Goal: Task Accomplishment & Management: Manage account settings

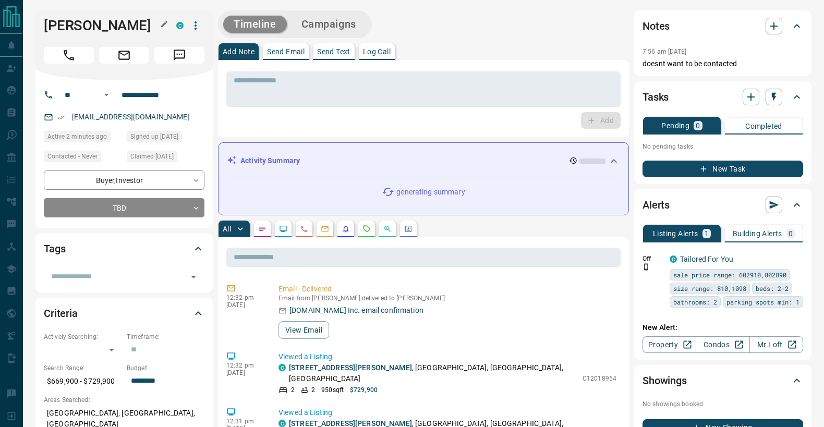
click at [86, 23] on h1 "[PERSON_NAME]" at bounding box center [102, 25] width 117 height 17
copy div "[PERSON_NAME] C"
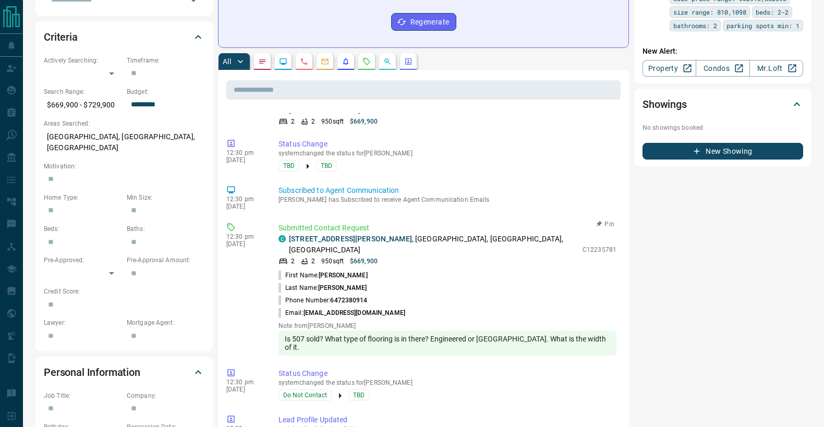
scroll to position [325, 0]
click at [346, 234] on link "[STREET_ADDRESS][PERSON_NAME]" at bounding box center [350, 238] width 123 height 8
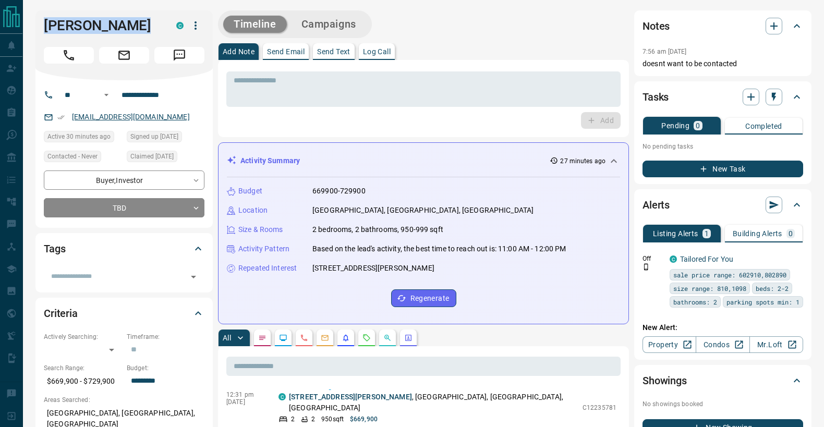
scroll to position [1, 0]
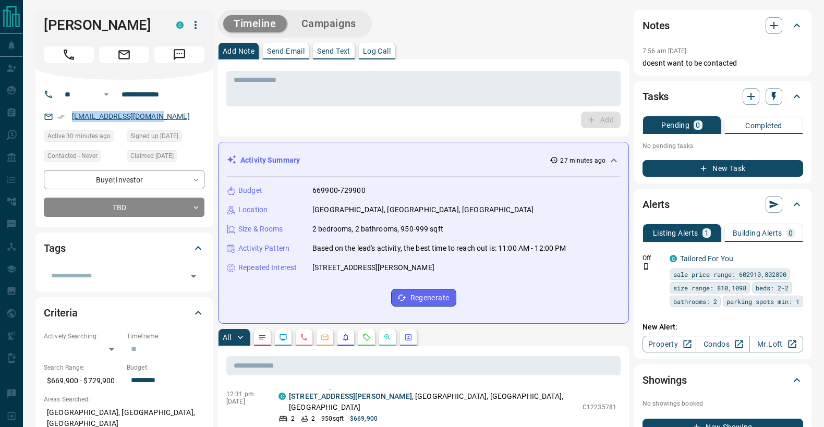
copy link "[EMAIL_ADDRESS][DOMAIN_NAME]"
drag, startPoint x: 134, startPoint y: 116, endPoint x: 113, endPoint y: 2, distance: 115.7
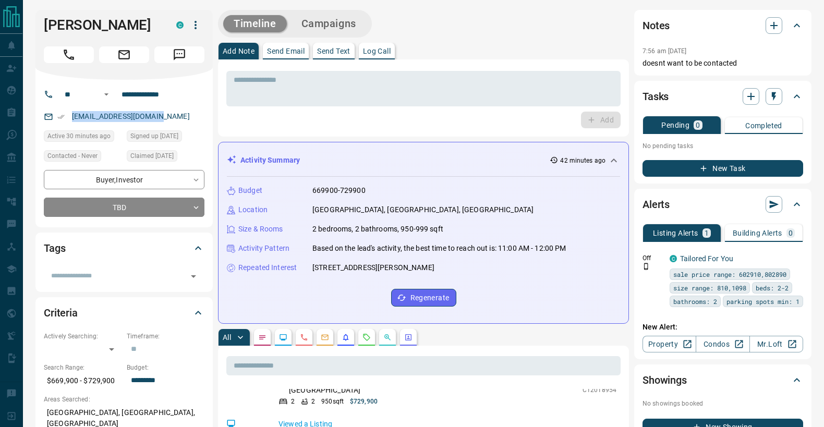
scroll to position [459, 0]
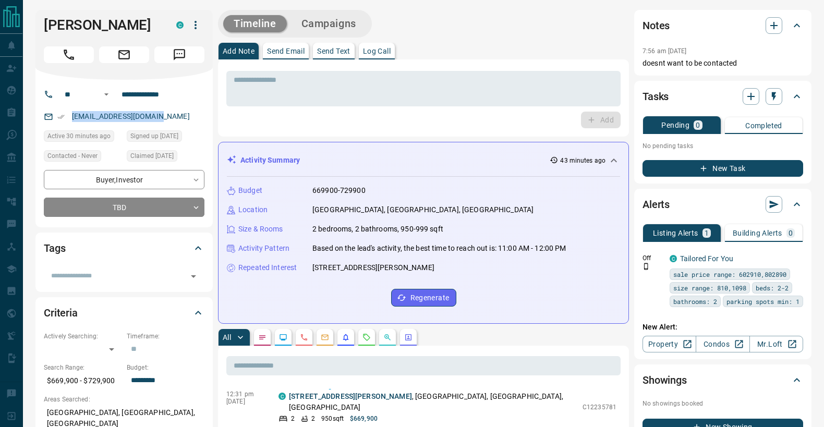
copy link "[EMAIL_ADDRESS][DOMAIN_NAME]"
click at [113, 263] on div "​" at bounding box center [124, 273] width 161 height 24
click at [110, 268] on div "​" at bounding box center [124, 276] width 161 height 18
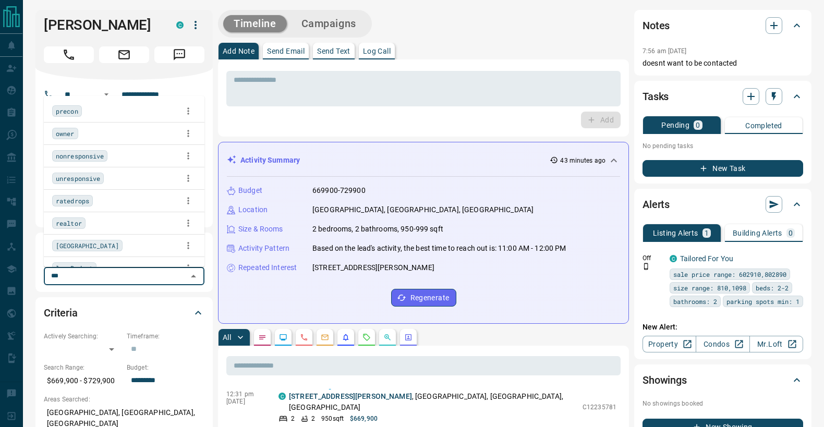
type input "****"
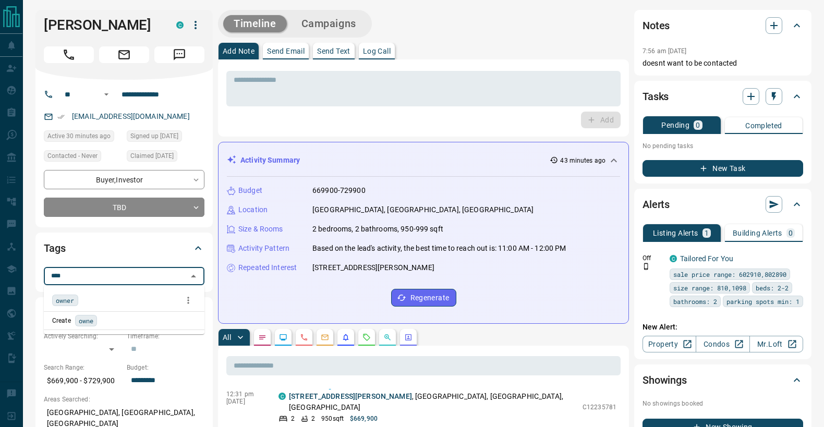
click at [65, 297] on span "owner" at bounding box center [65, 300] width 19 height 10
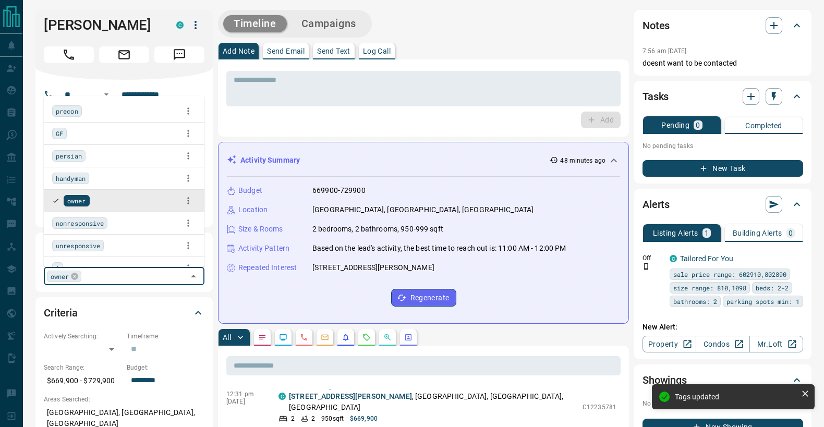
scroll to position [505, 0]
click at [266, 121] on div "Add" at bounding box center [423, 120] width 394 height 17
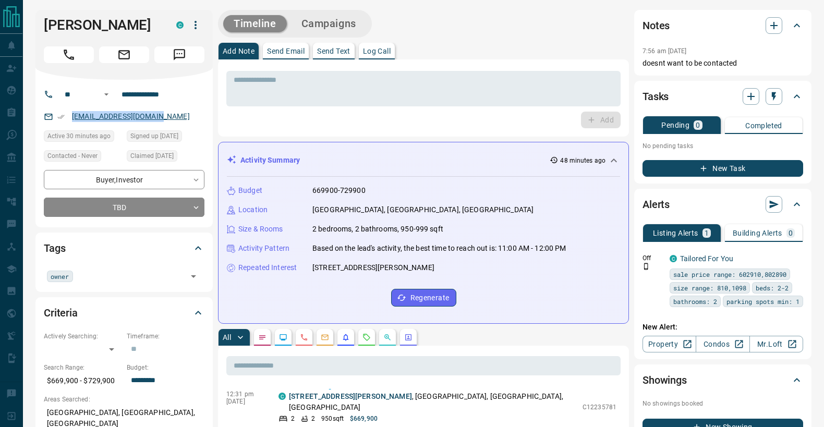
copy link "[EMAIL_ADDRESS][DOMAIN_NAME]"
drag, startPoint x: 118, startPoint y: 117, endPoint x: 88, endPoint y: 16, distance: 106.1
copy link "[EMAIL_ADDRESS][DOMAIN_NAME]"
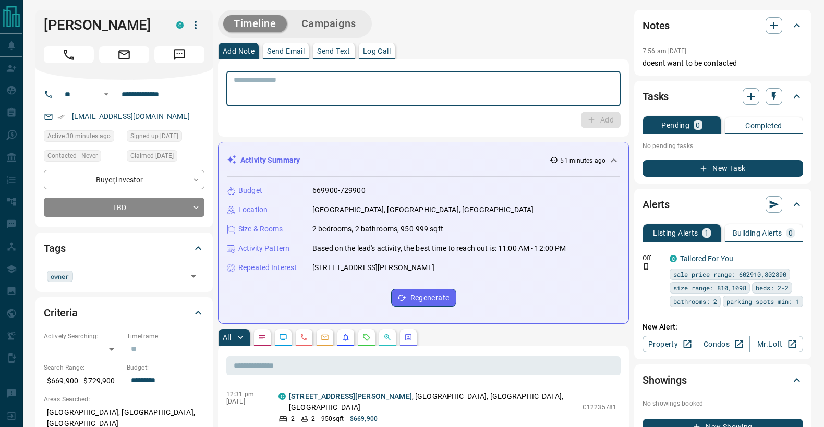
click at [282, 96] on textarea at bounding box center [424, 89] width 380 height 27
paste textarea "**********"
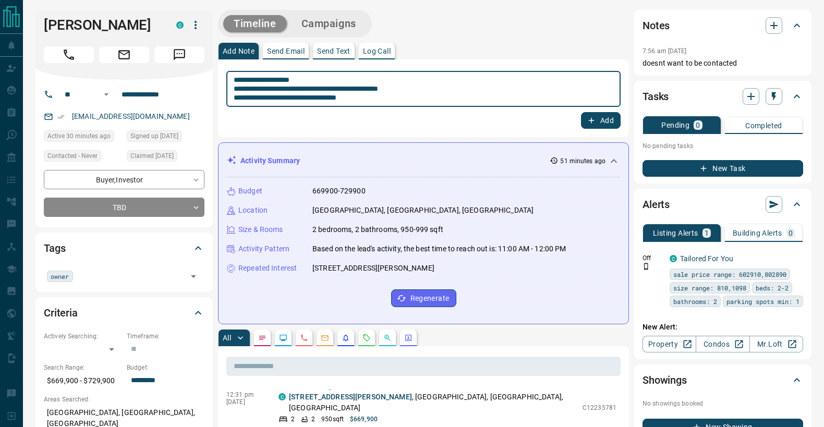
type textarea "**********"
click at [593, 125] on button "Add" at bounding box center [601, 120] width 40 height 17
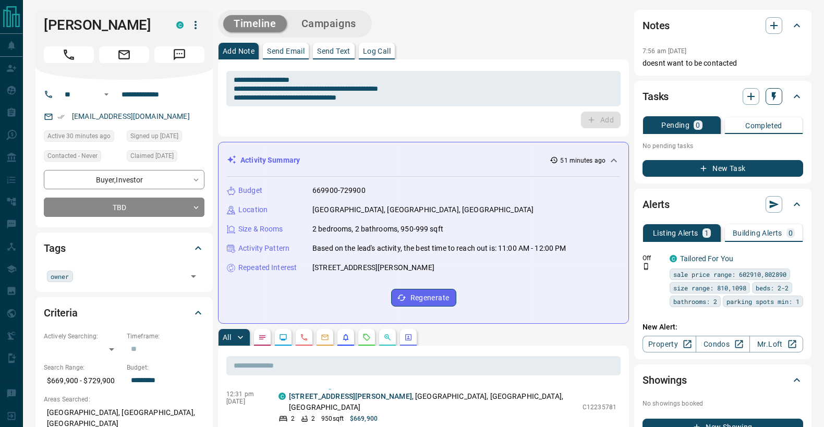
click at [771, 102] on button "button" at bounding box center [773, 96] width 17 height 17
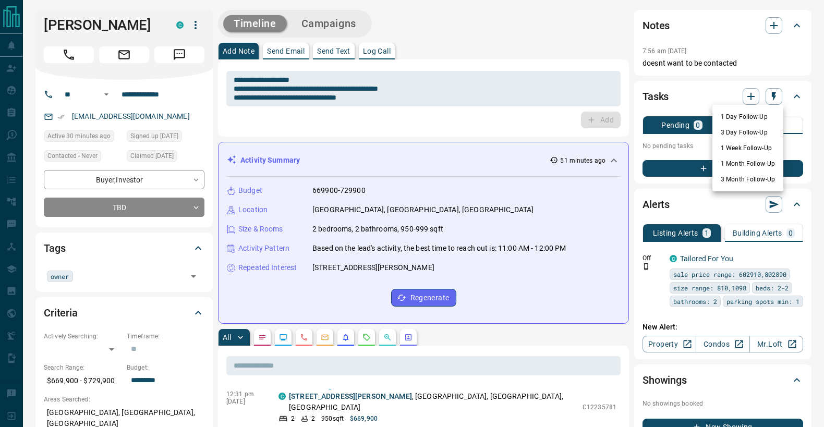
click at [751, 168] on li "1 Month Follow-Up" at bounding box center [747, 164] width 71 height 16
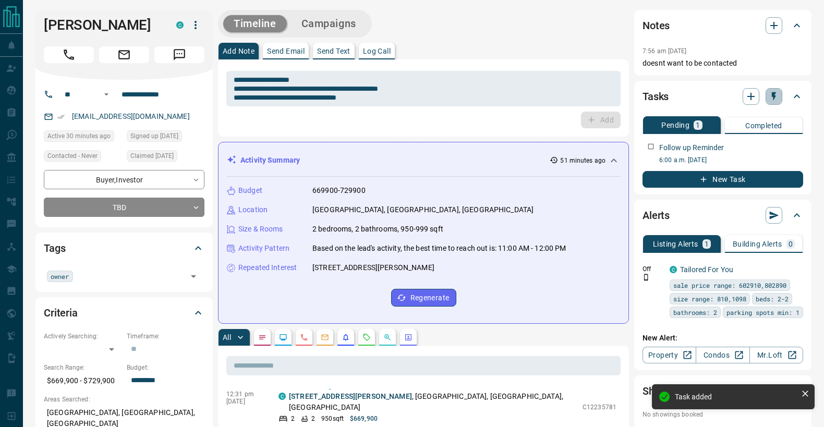
click at [774, 102] on button "button" at bounding box center [773, 96] width 17 height 17
click at [756, 177] on li "3 Month Follow-Up" at bounding box center [747, 180] width 71 height 16
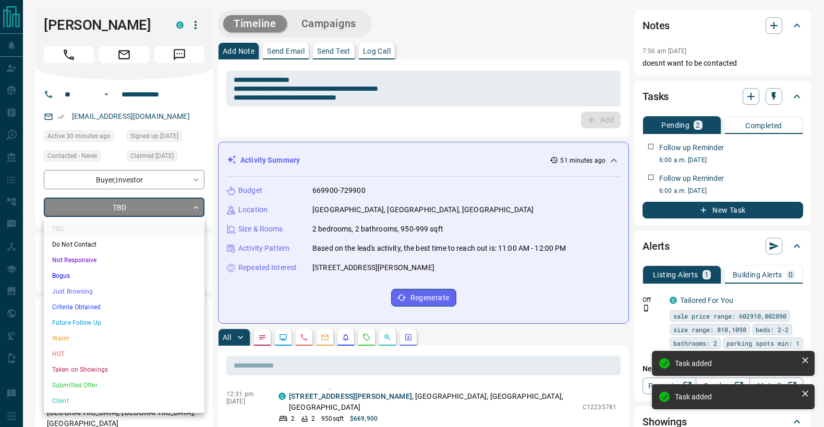
click at [111, 319] on li "Future Follow Up" at bounding box center [124, 323] width 161 height 16
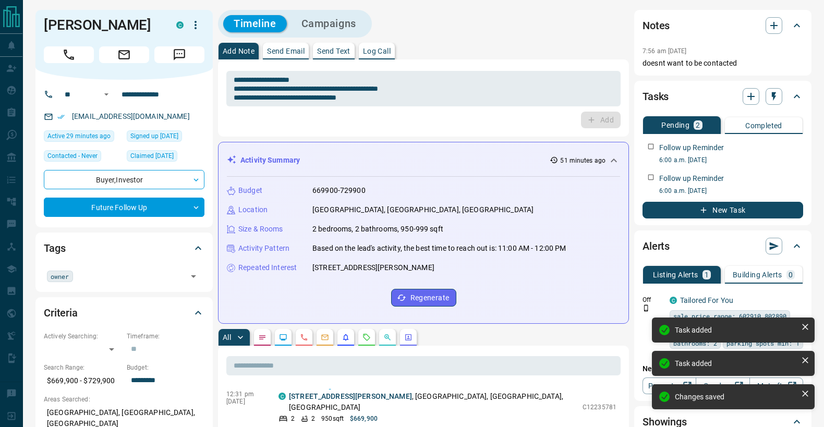
type input "*"
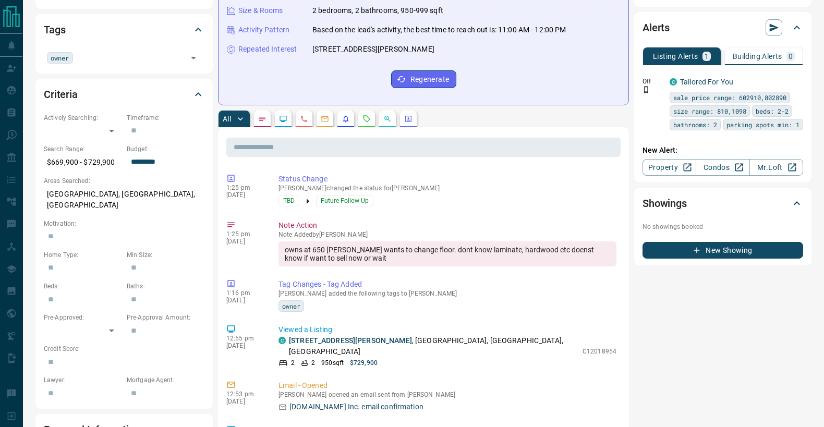
scroll to position [0, 0]
